Goal: Task Accomplishment & Management: Manage account settings

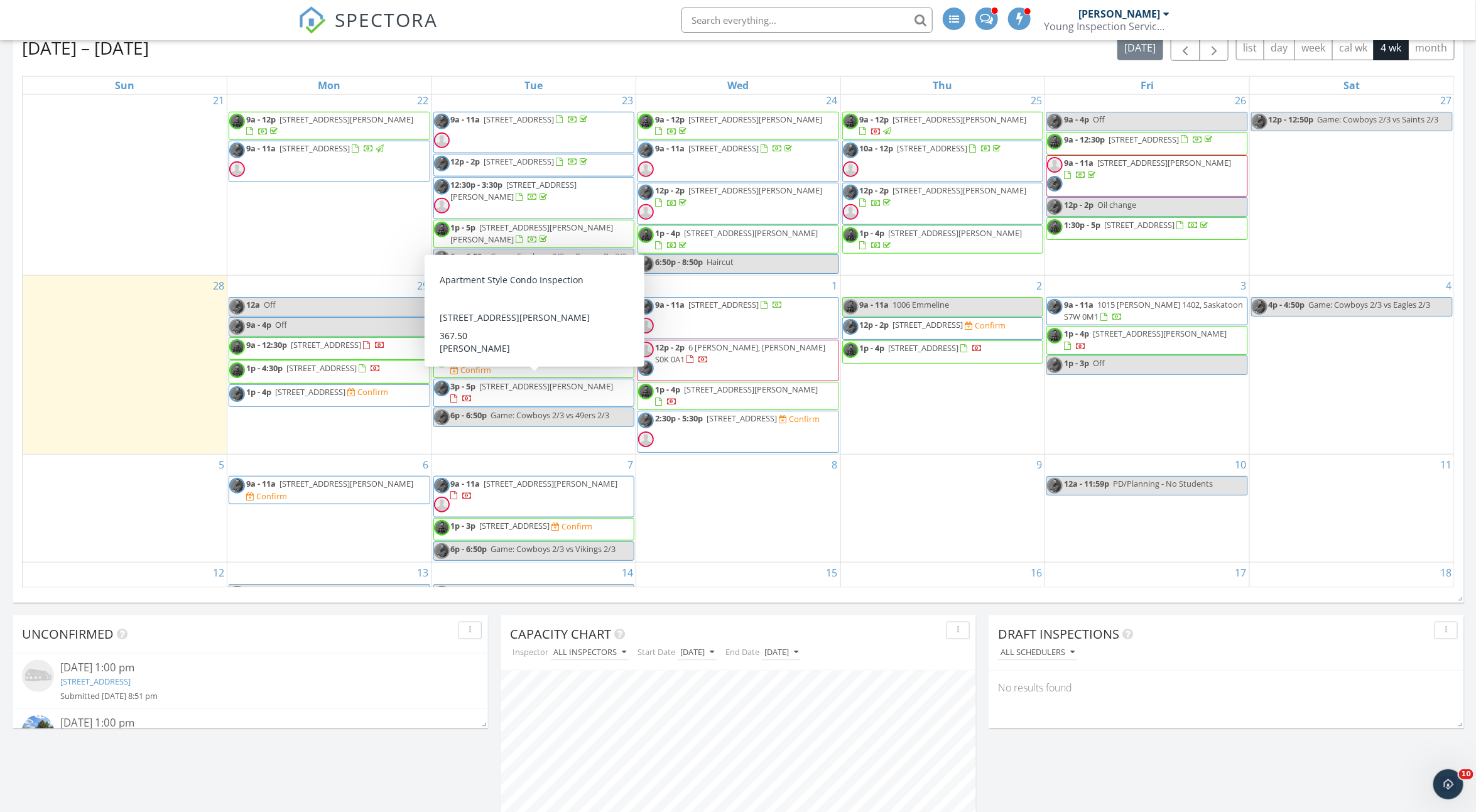
scroll to position [6, 0]
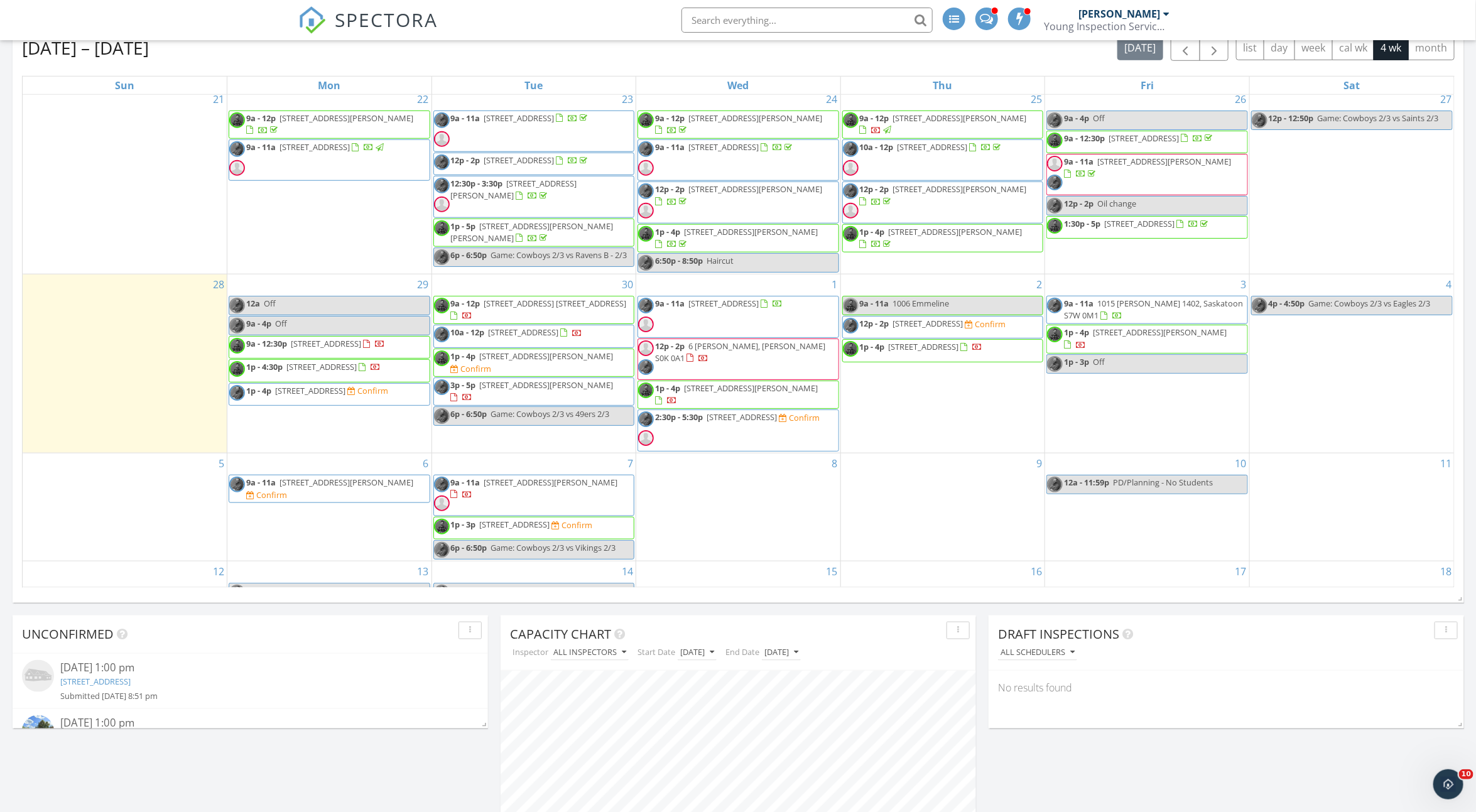
click at [389, 477] on span "[STREET_ADDRESS][PERSON_NAME]" at bounding box center [346, 482] width 134 height 11
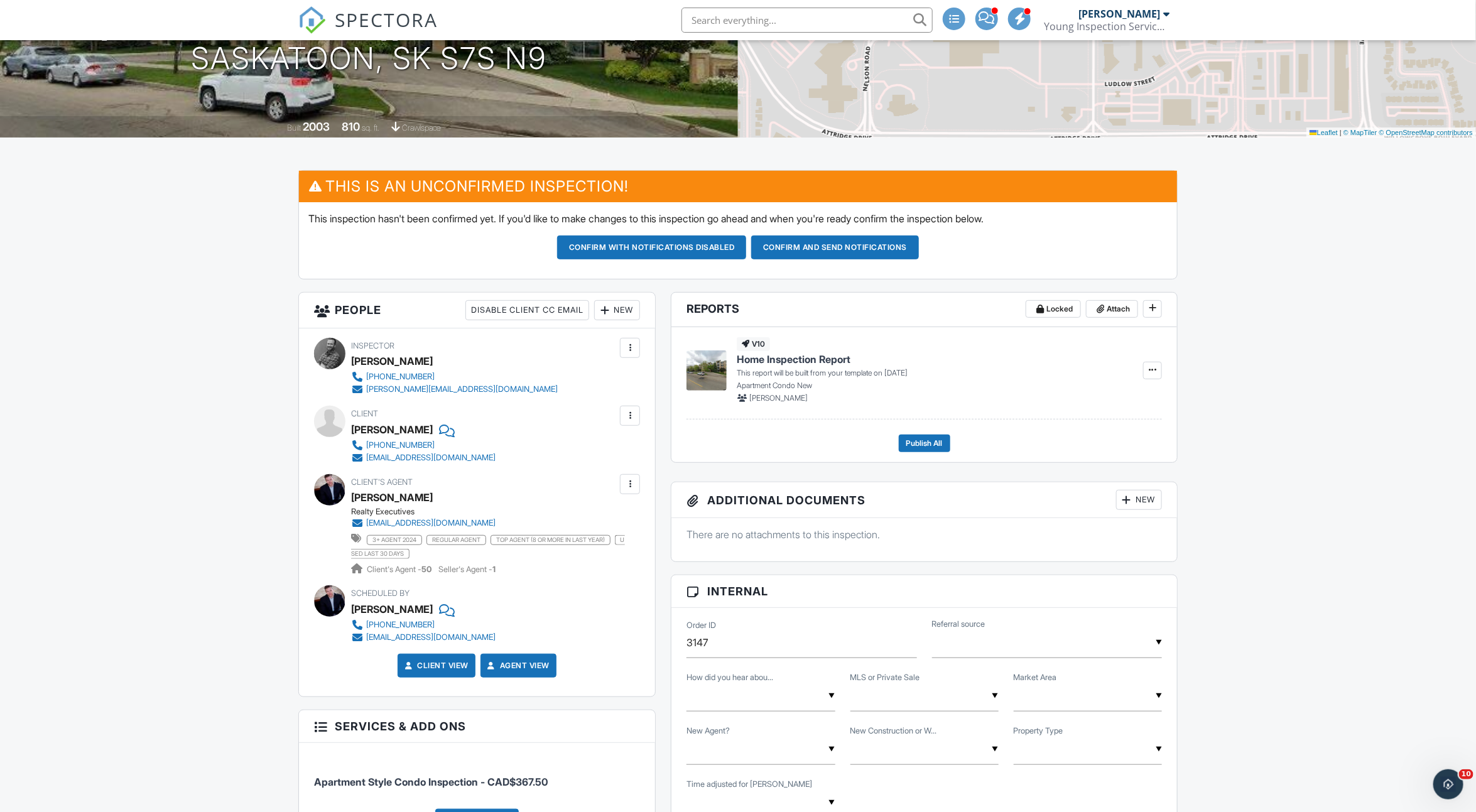
scroll to position [277, 0]
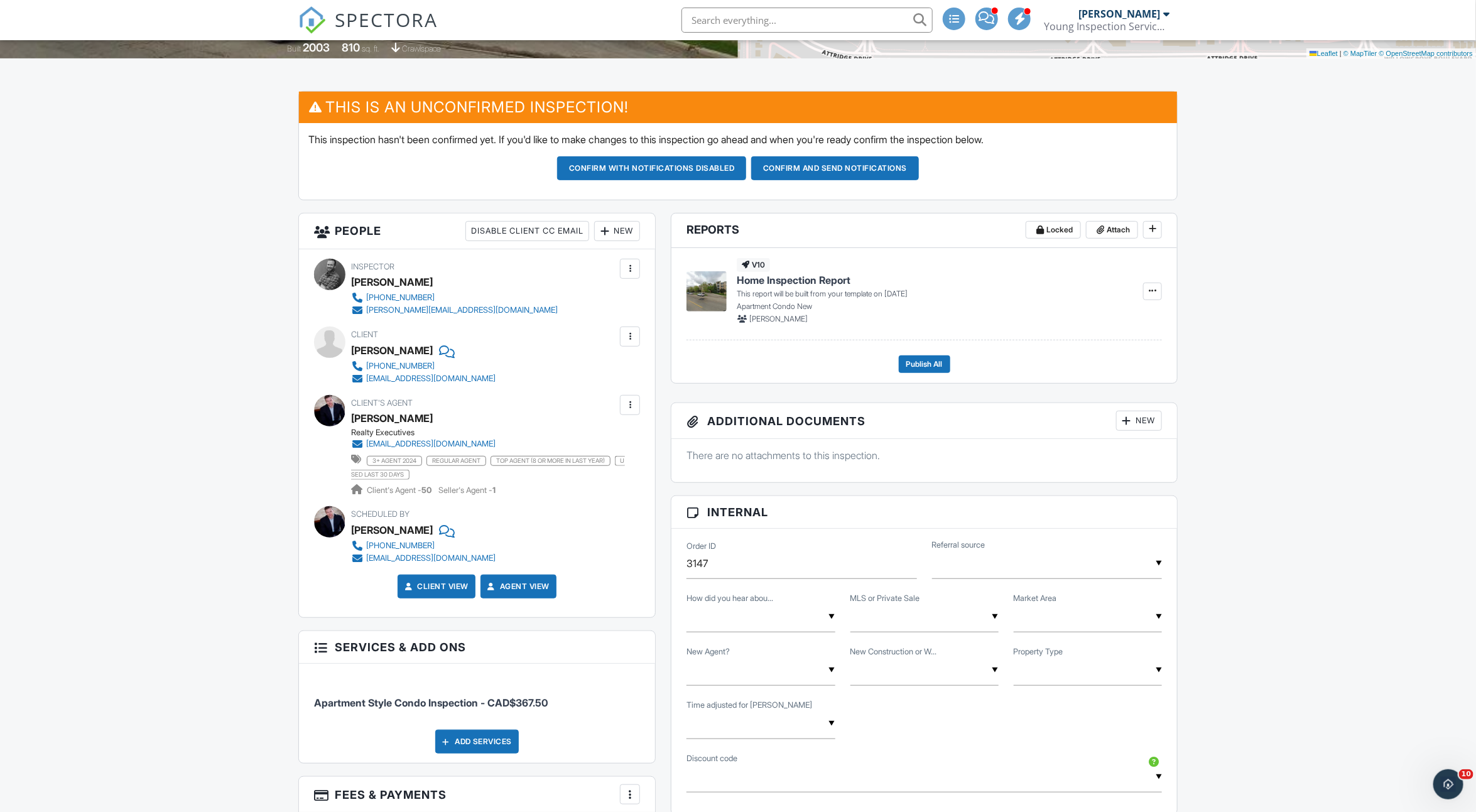
click at [735, 626] on div "▼ Agent Referral Found Online Past Client Referral Agent Referral Found Online …" at bounding box center [761, 616] width 148 height 31
click at [734, 672] on span "Agent Referral" at bounding box center [743, 682] width 88 height 32
type input "Agent Referral"
